Goal: Information Seeking & Learning: Learn about a topic

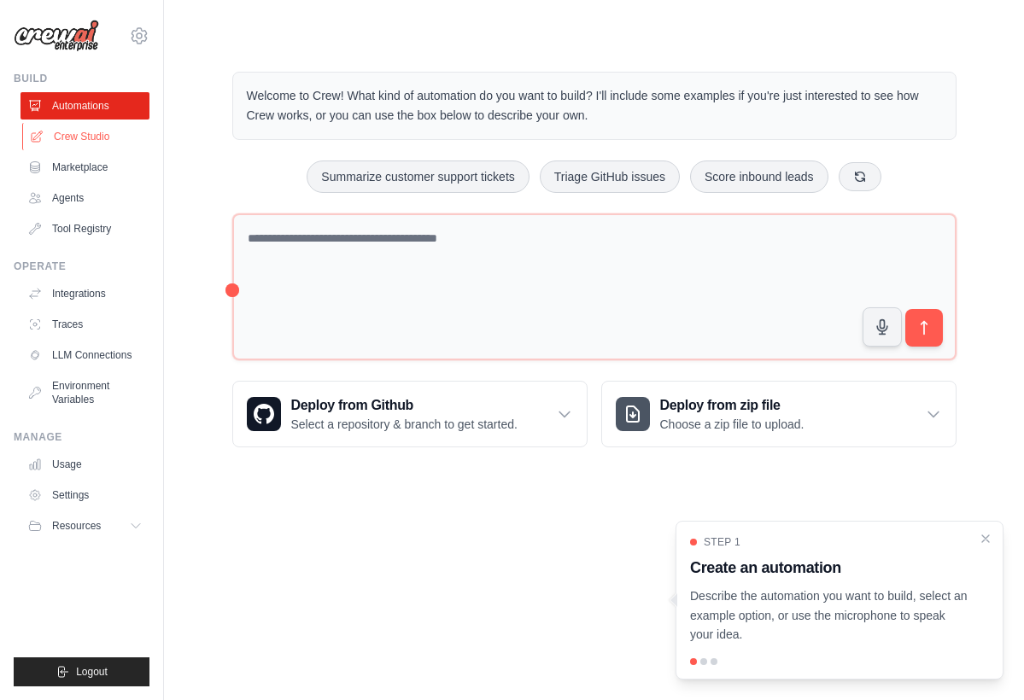
click at [96, 140] on link "Crew Studio" at bounding box center [86, 136] width 129 height 27
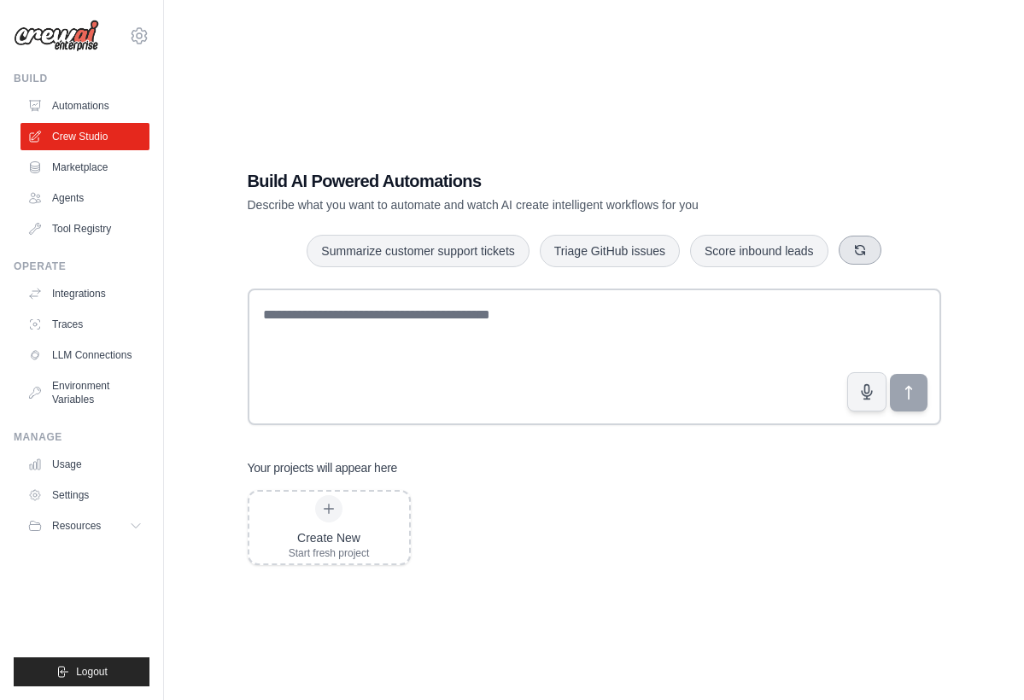
click at [854, 251] on icon "button" at bounding box center [860, 250] width 14 height 14
click at [879, 248] on button "button" at bounding box center [886, 250] width 43 height 29
click at [879, 248] on button "button" at bounding box center [870, 250] width 43 height 29
click at [873, 248] on button "button" at bounding box center [859, 250] width 43 height 29
click at [890, 248] on button "button" at bounding box center [903, 250] width 43 height 29
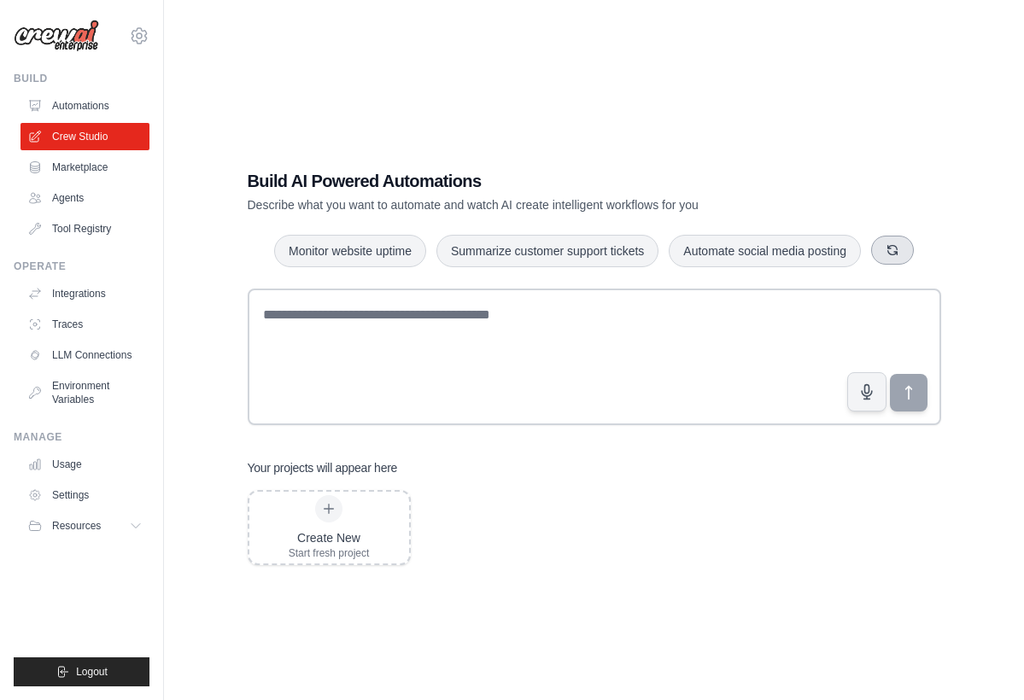
click at [890, 248] on icon "button" at bounding box center [892, 250] width 9 height 9
click at [890, 248] on div "Summarize customer support tickets Triage GitHub issues Monitor website uptime" at bounding box center [594, 251] width 693 height 34
click at [897, 252] on div "Summarize customer support tickets Triage GitHub issues Monitor website uptime" at bounding box center [594, 251] width 693 height 34
click at [878, 253] on button "button" at bounding box center [866, 250] width 43 height 29
click at [883, 253] on button "button" at bounding box center [897, 250] width 43 height 29
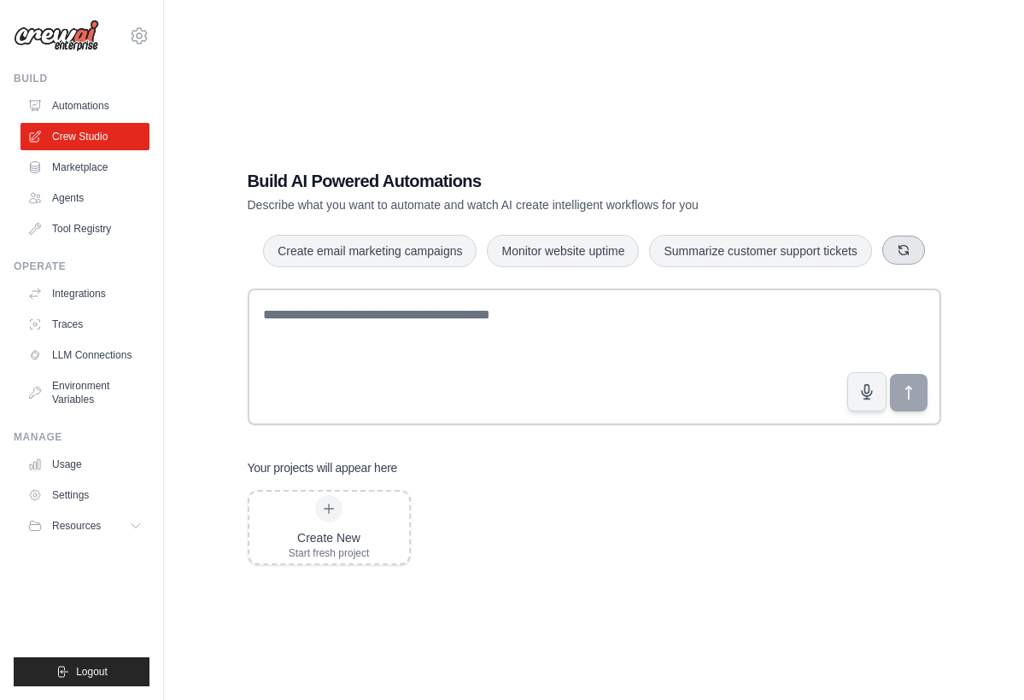
click at [895, 257] on button "button" at bounding box center [903, 250] width 43 height 29
click at [85, 522] on span "Resources" at bounding box center [78, 526] width 49 height 14
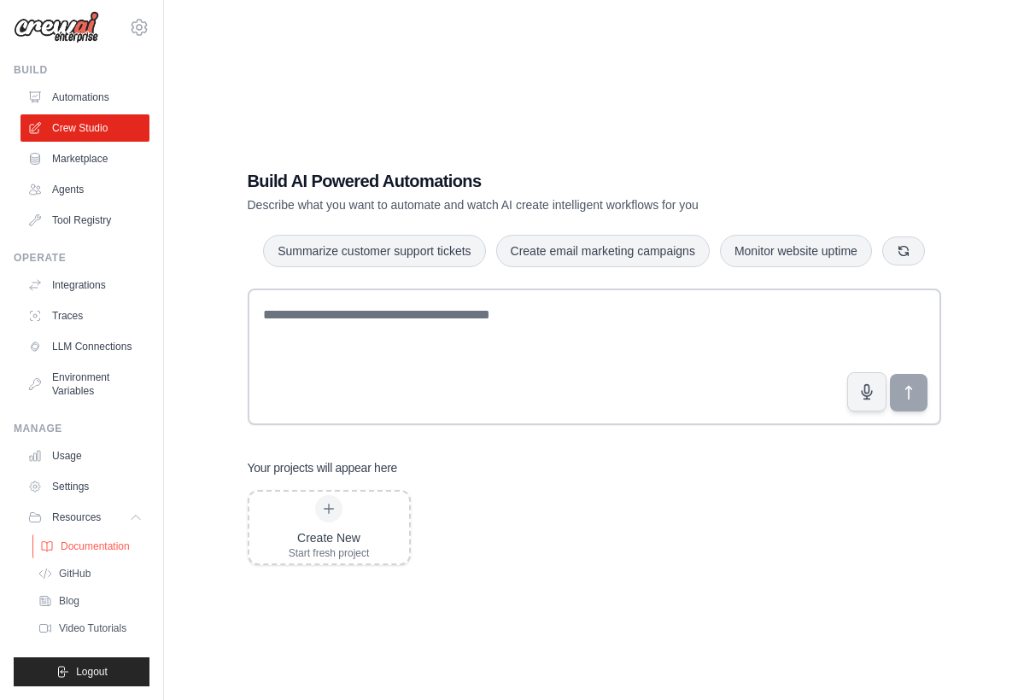
scroll to position [9, 0]
click at [115, 549] on span "Documentation" at bounding box center [95, 547] width 69 height 14
